Goal: Communication & Community: Answer question/provide support

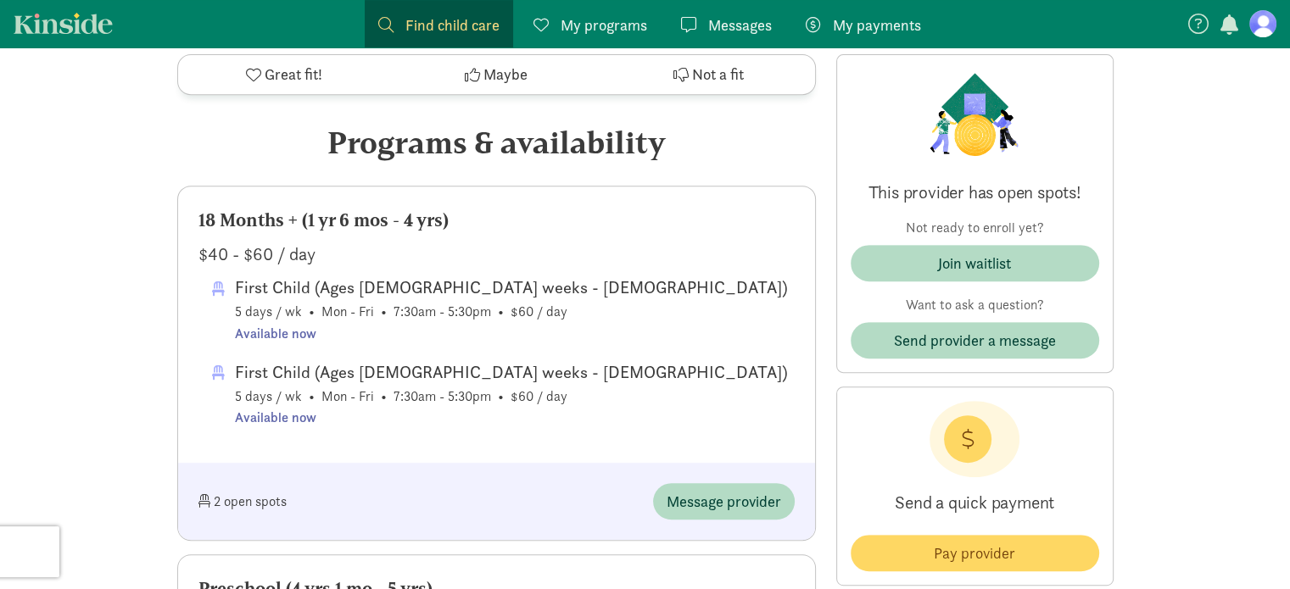
scroll to position [831, 0]
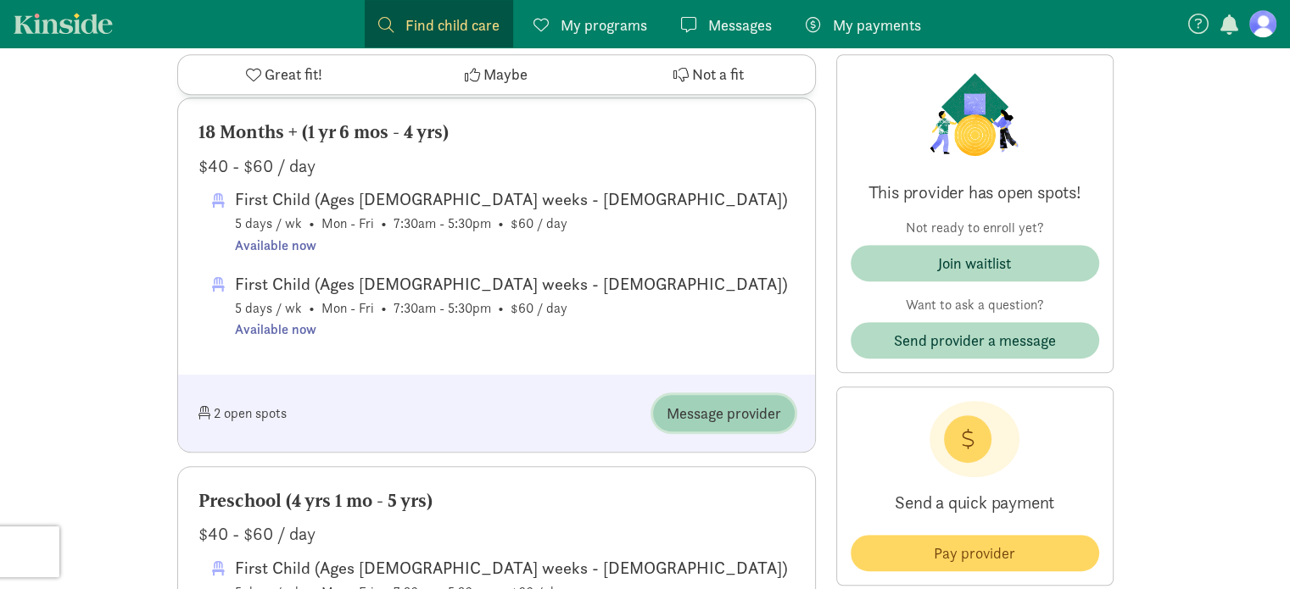
click at [689, 407] on span "Message provider" at bounding box center [724, 413] width 114 height 23
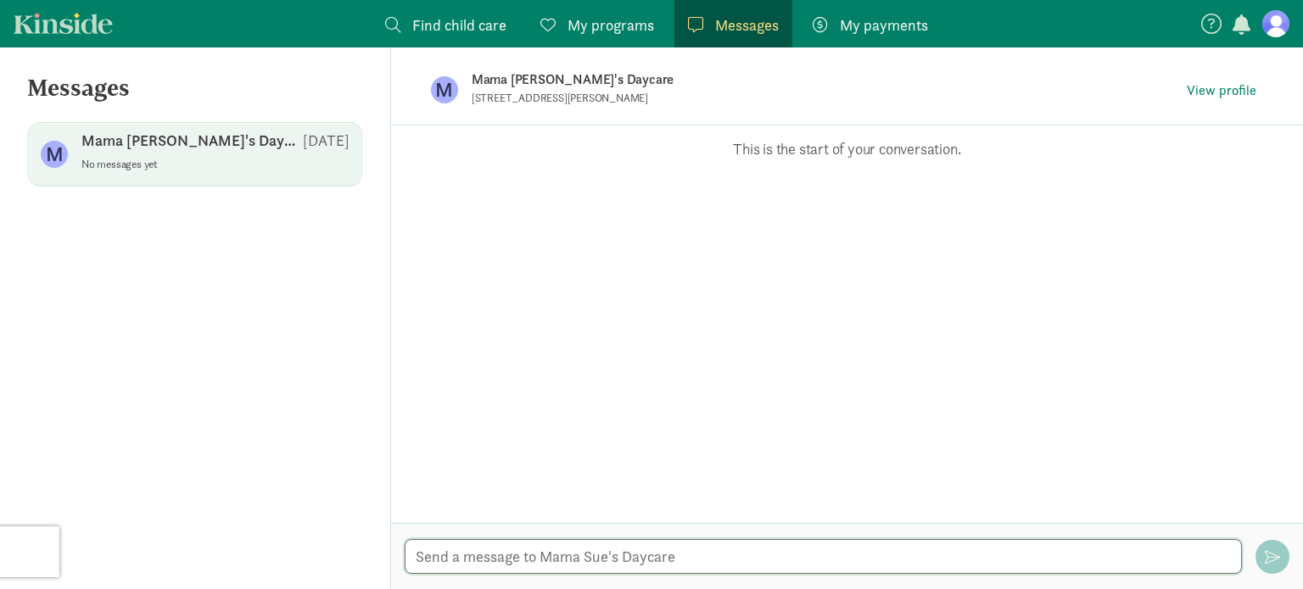
click at [611, 549] on textarea at bounding box center [822, 556] width 837 height 35
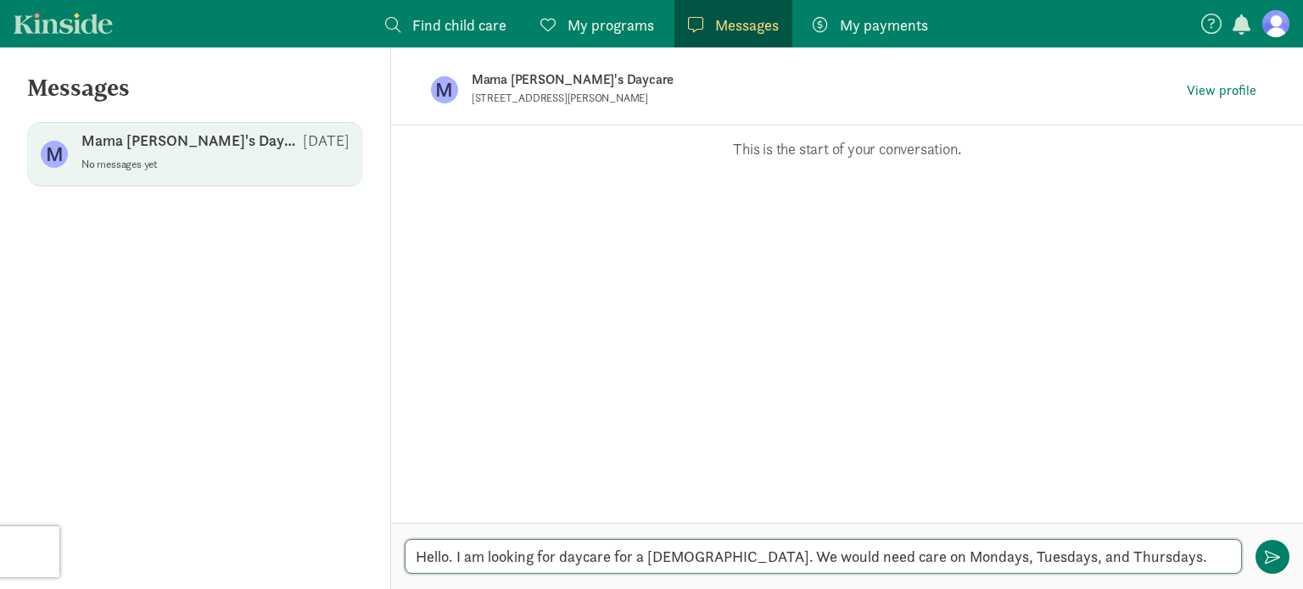
click at [1115, 555] on textarea "Hello. I am looking for daycare for a 2 year old. We would need care on Mondays…" at bounding box center [822, 556] width 837 height 35
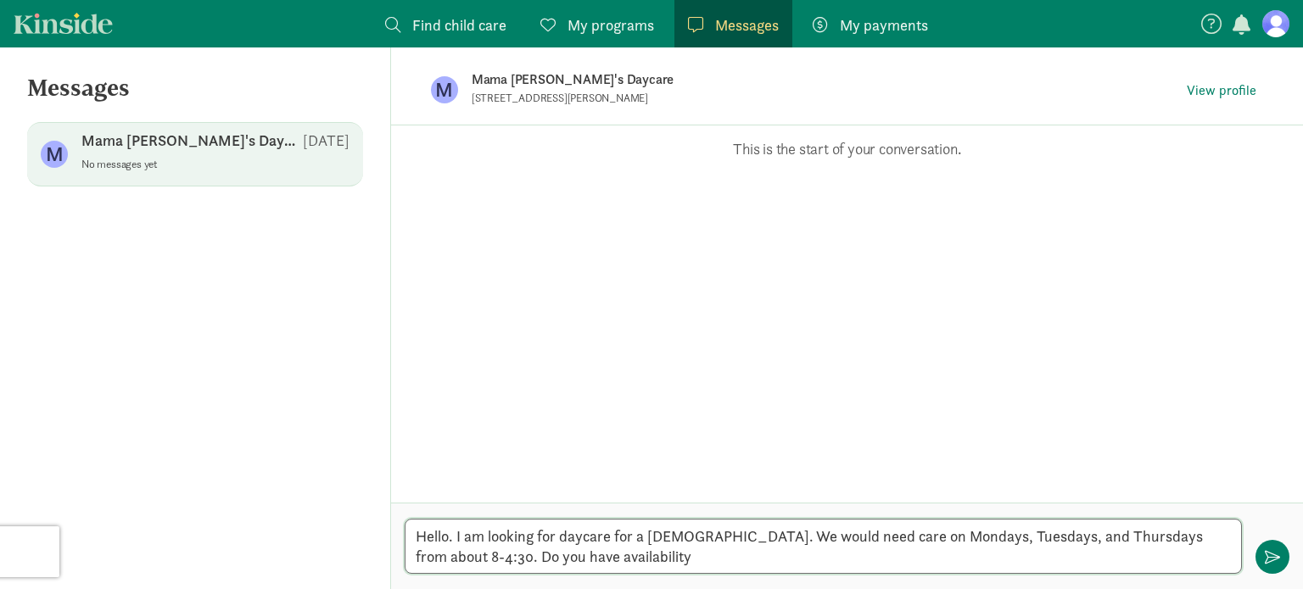
type textarea "Hello. I am looking for daycare for a 2 year old. We would need care on Mondays…"
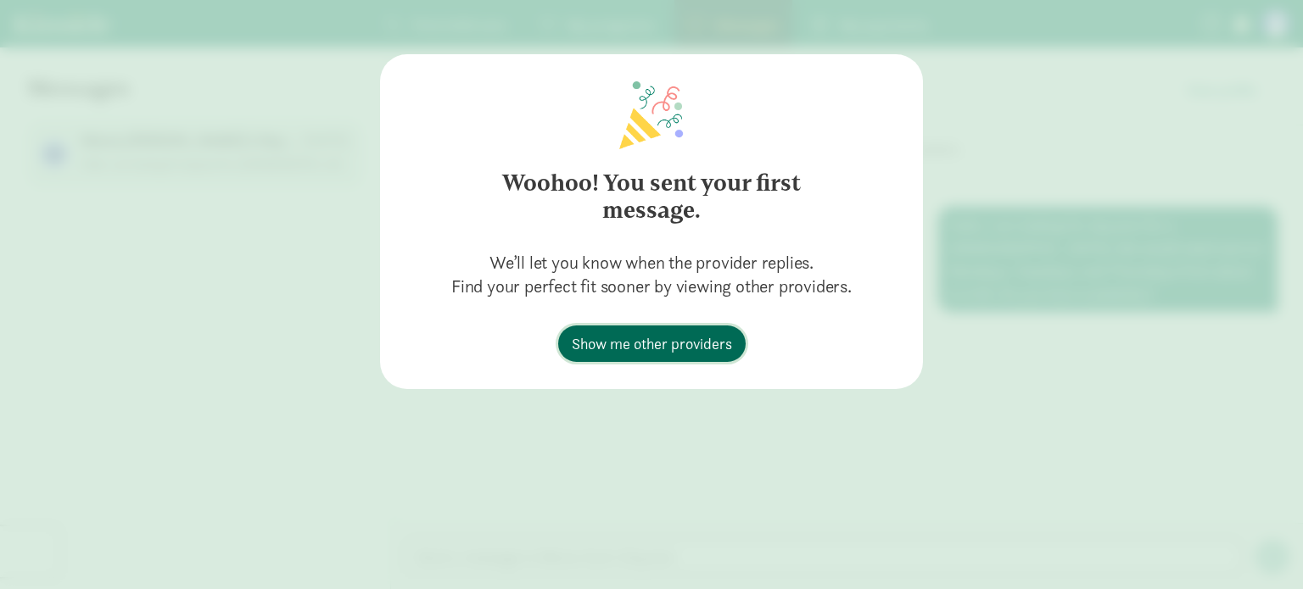
click at [678, 348] on span "Show me other providers" at bounding box center [652, 343] width 160 height 23
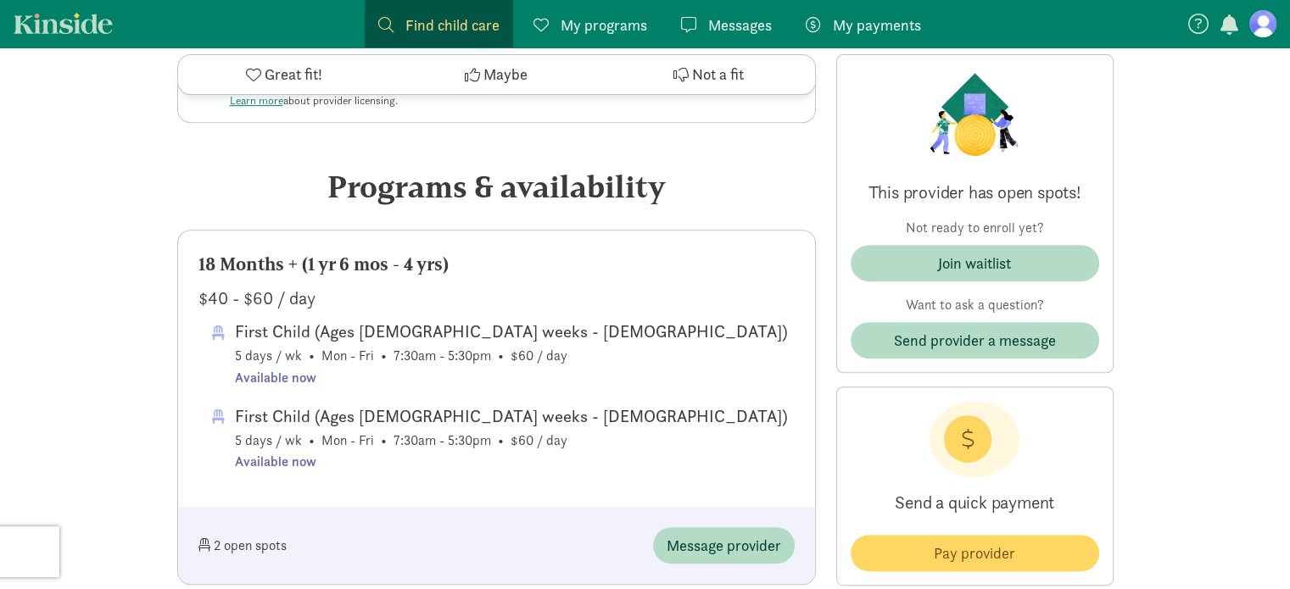
scroll to position [678, 0]
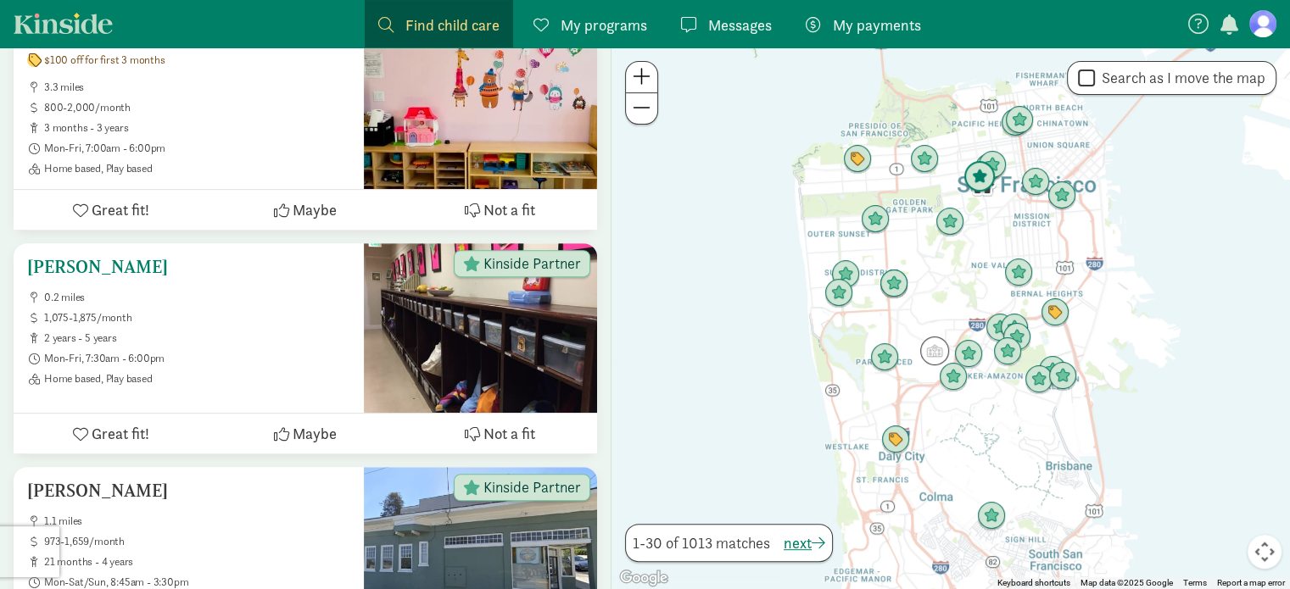
scroll to position [631, 0]
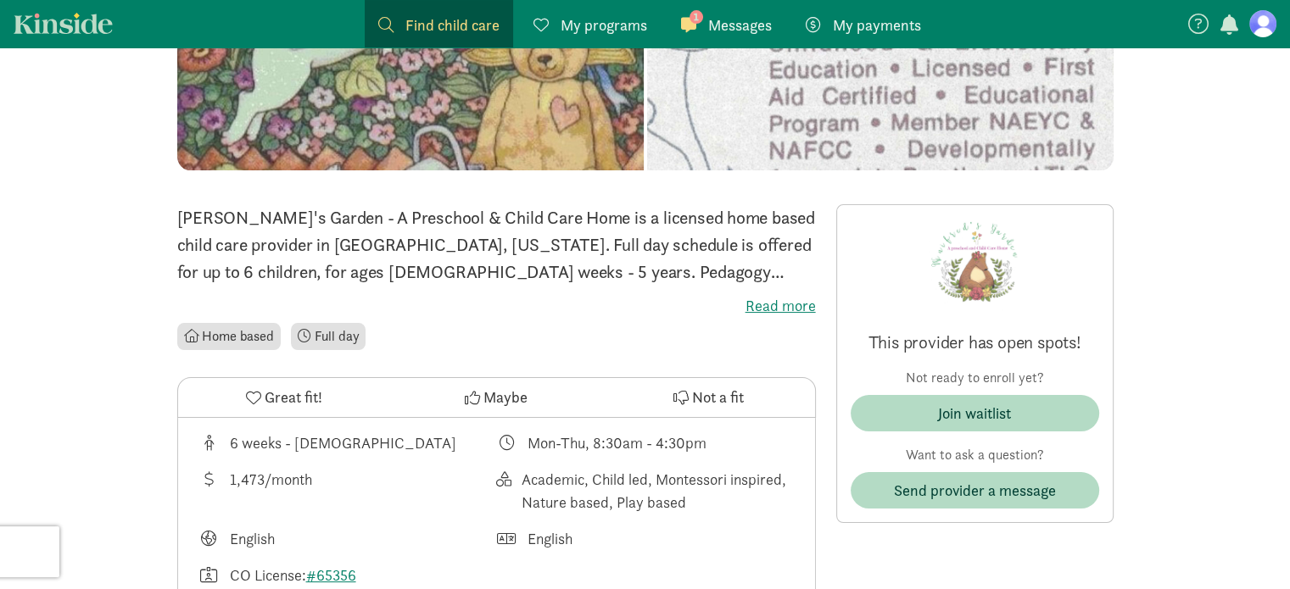
scroll to position [260, 0]
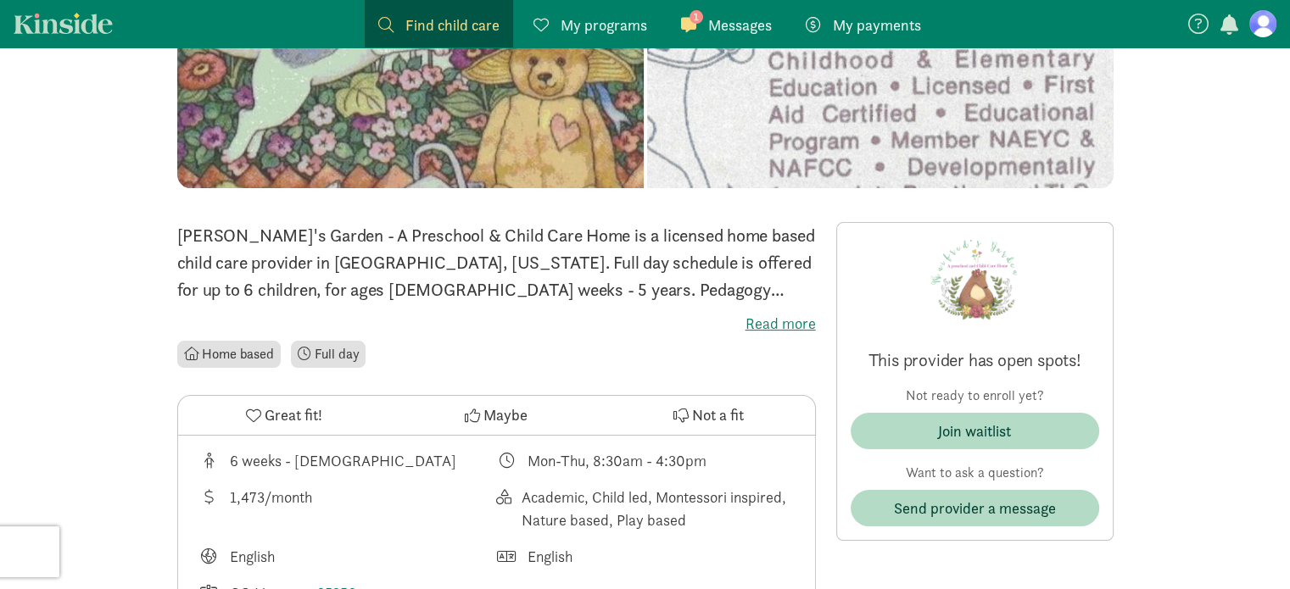
click at [784, 327] on label "Read more" at bounding box center [496, 324] width 639 height 20
click at [0, 0] on input "Read more" at bounding box center [0, 0] width 0 height 0
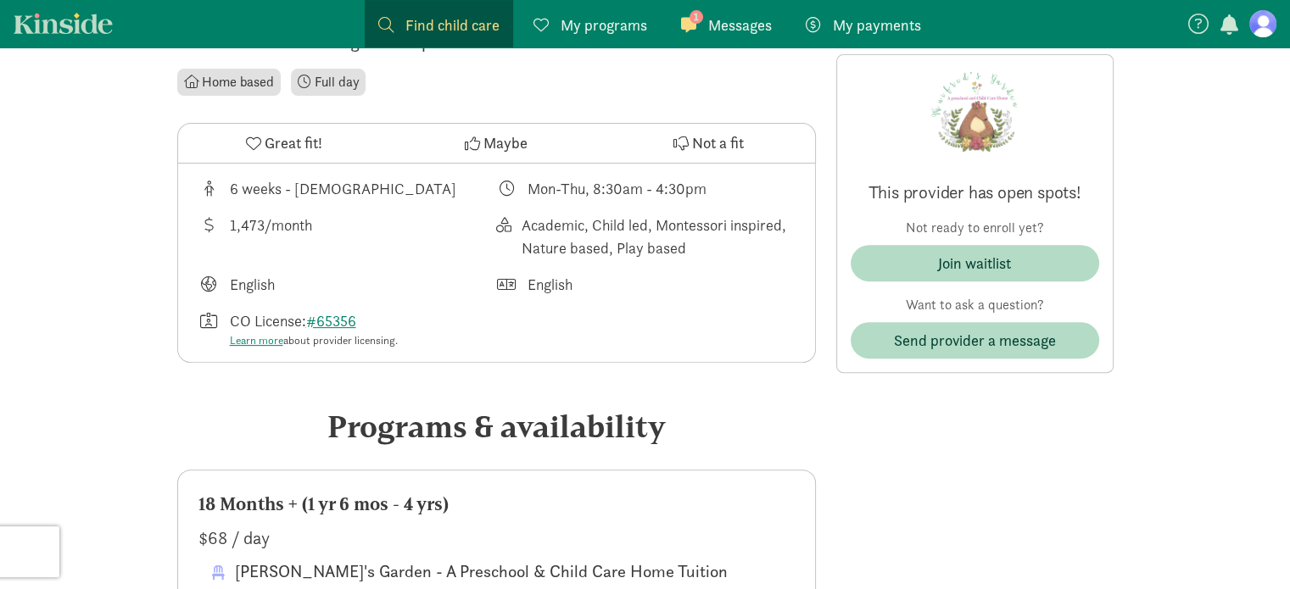
scroll to position [0, 0]
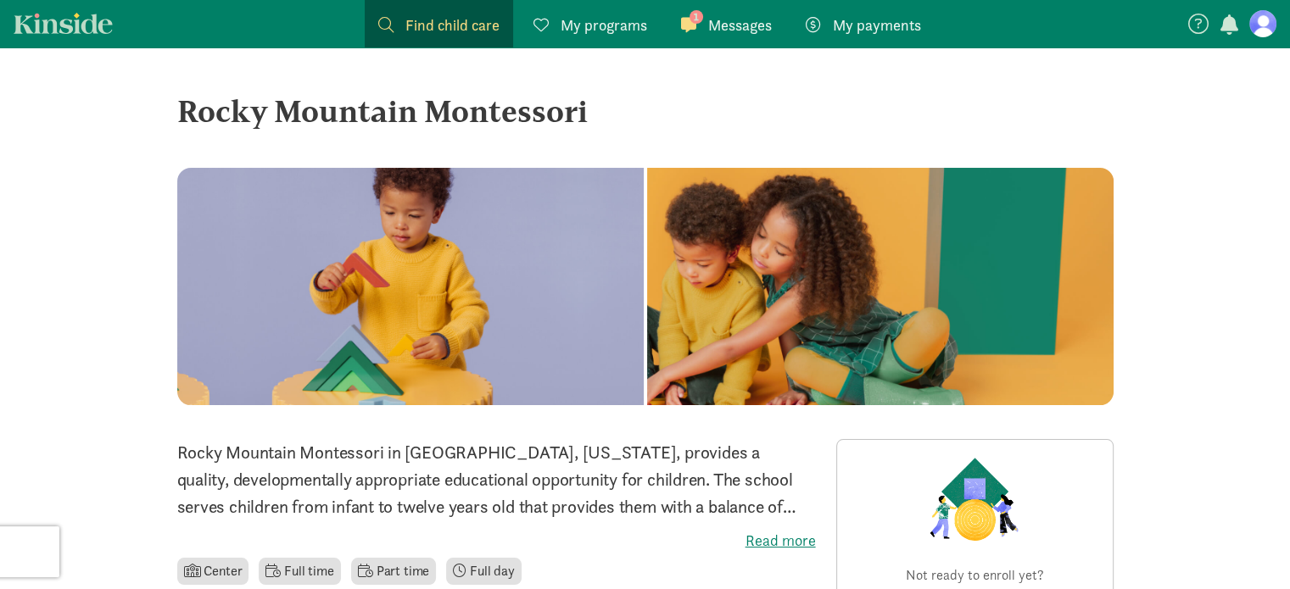
click at [750, 15] on span "Messages" at bounding box center [740, 25] width 64 height 23
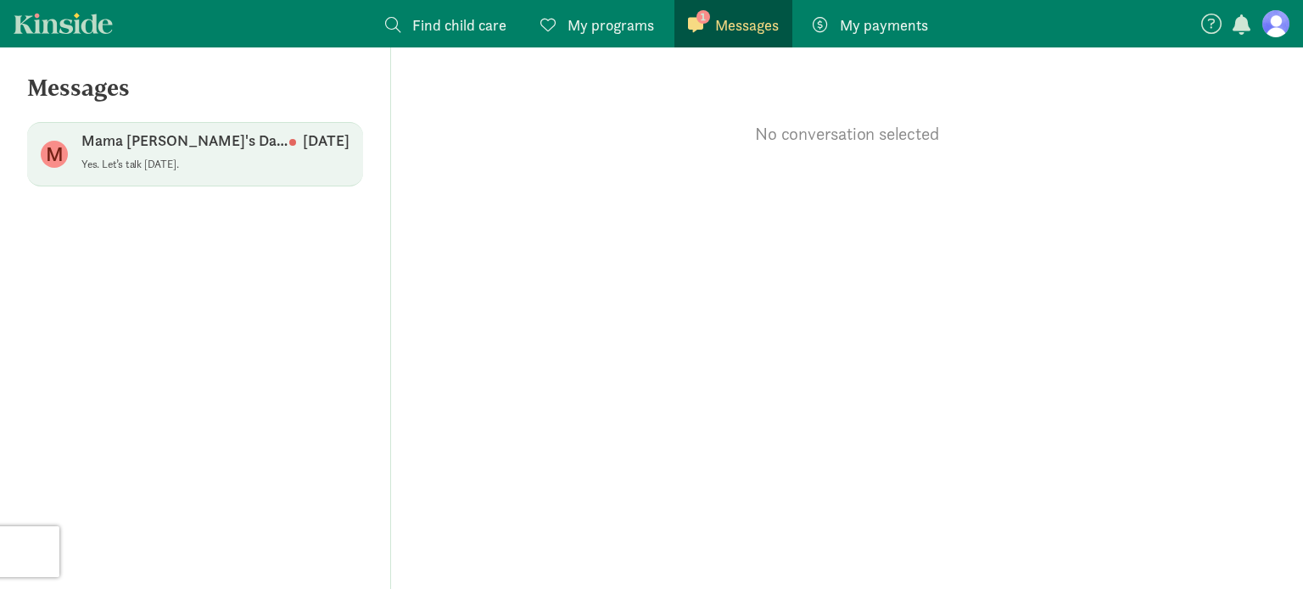
click at [204, 163] on p "Yes. Let’s talk [DATE]." at bounding box center [215, 165] width 268 height 14
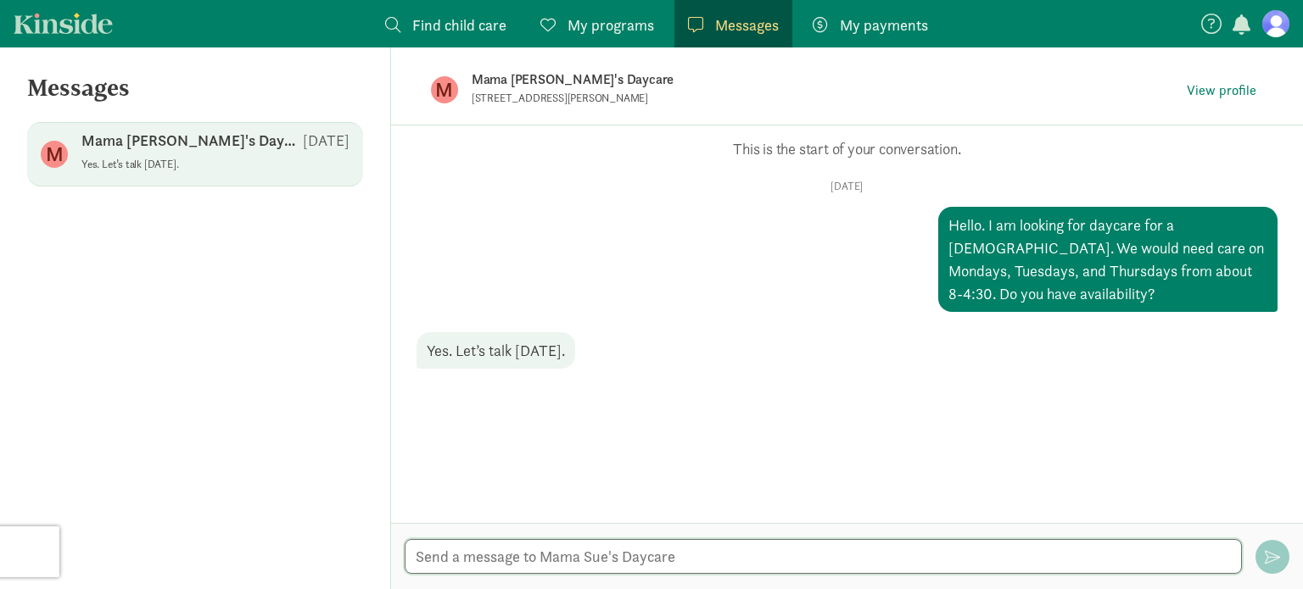
click at [641, 566] on textarea at bounding box center [822, 556] width 837 height 35
type textarea "Sounds good my phone number is [PHONE_NUMBER]"
click at [1276, 558] on span "button" at bounding box center [1271, 557] width 15 height 15
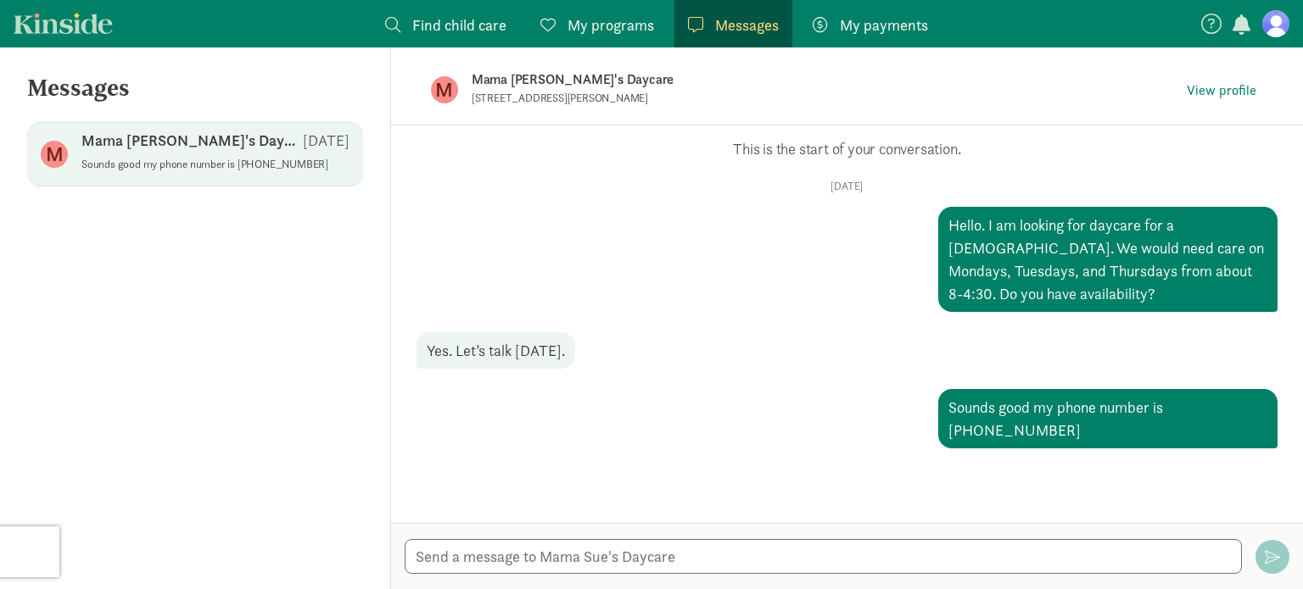
click at [838, 120] on div "M Mama [PERSON_NAME]'s Daycare [STREET_ADDRESS][PERSON_NAME] View profile" at bounding box center [847, 89] width 886 height 85
